Goal: Task Accomplishment & Management: Complete application form

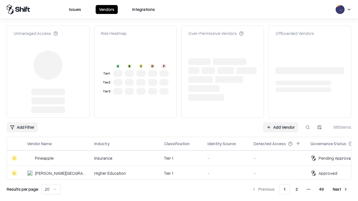
click at [280, 122] on link "Add Vendor" at bounding box center [280, 127] width 35 height 10
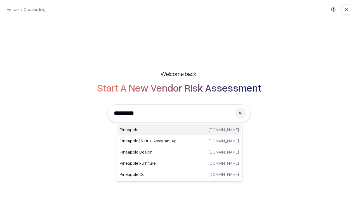
click at [179, 130] on div "Pineapple [DOMAIN_NAME]" at bounding box center [179, 129] width 124 height 11
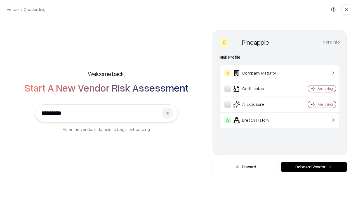
type input "*********"
click at [314, 167] on button "Onboard Vendor" at bounding box center [314, 167] width 66 height 10
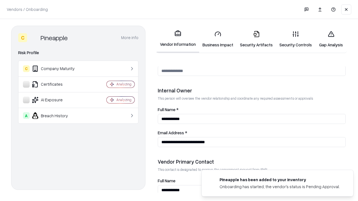
scroll to position [290, 0]
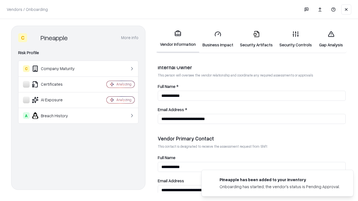
click at [218, 39] on link "Business Impact" at bounding box center [217, 39] width 37 height 26
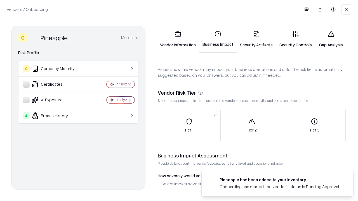
click at [256, 39] on link "Security Artifacts" at bounding box center [256, 39] width 39 height 26
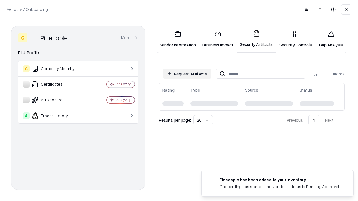
click at [187, 74] on button "Request Artifacts" at bounding box center [187, 74] width 49 height 10
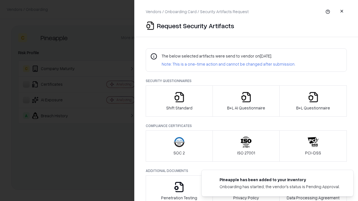
click at [179, 101] on icon "button" at bounding box center [179, 97] width 11 height 11
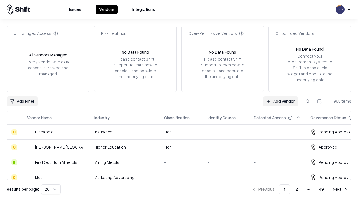
click at [280, 101] on link "Add Vendor" at bounding box center [280, 101] width 35 height 10
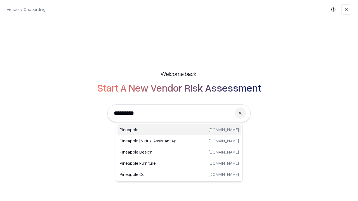
click at [179, 130] on div "Pineapple [DOMAIN_NAME]" at bounding box center [179, 129] width 124 height 11
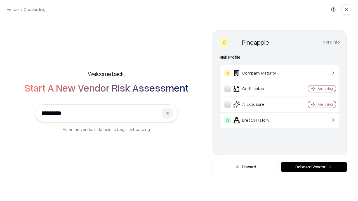
type input "*********"
click at [314, 167] on button "Onboard Vendor" at bounding box center [314, 167] width 66 height 10
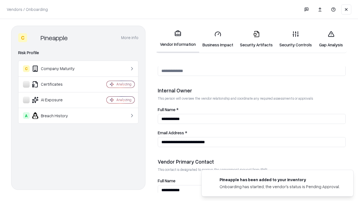
scroll to position [290, 0]
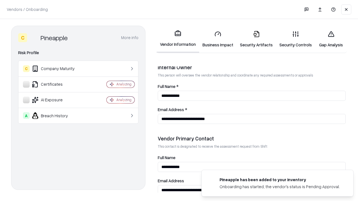
click at [331, 39] on link "Gap Analysis" at bounding box center [331, 39] width 32 height 26
